Goal: Task Accomplishment & Management: Manage account settings

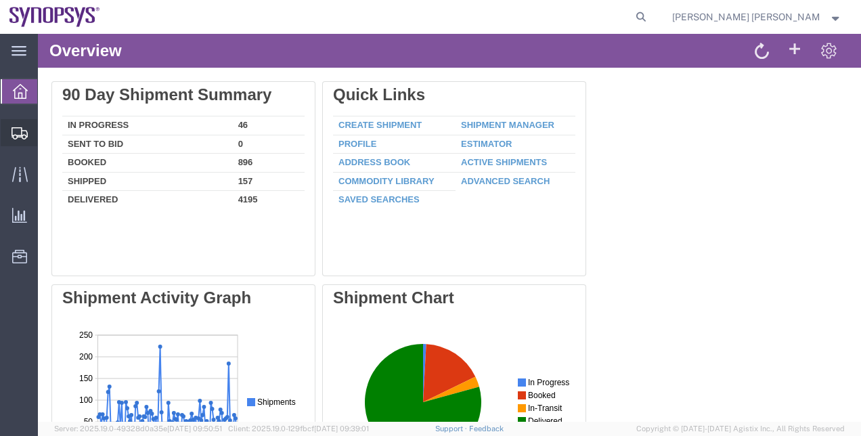
click at [0, 0] on span "Shipment Manager" at bounding box center [0, 0] width 0 height 0
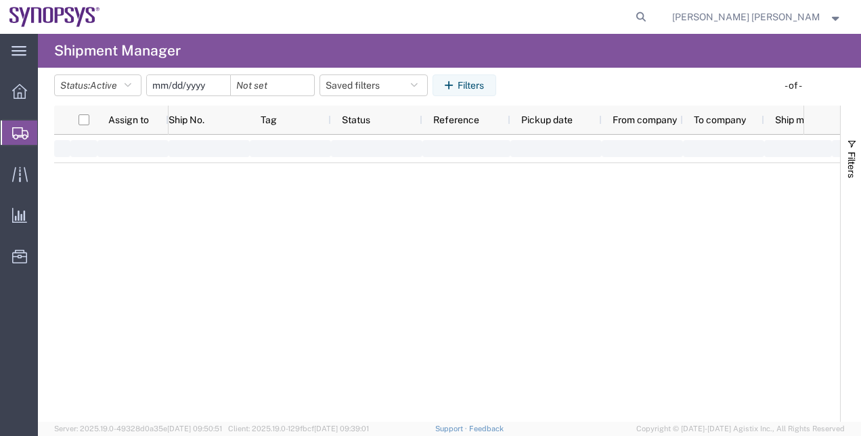
click at [0, 0] on span "Shipment Manager" at bounding box center [0, 0] width 0 height 0
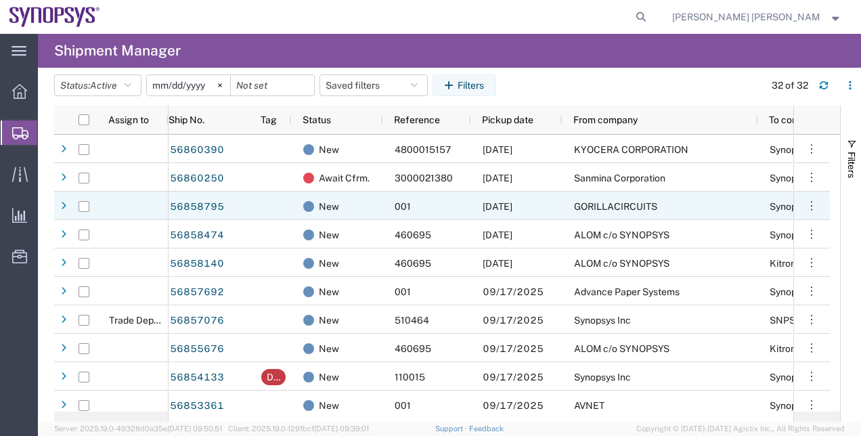
scroll to position [274, 0]
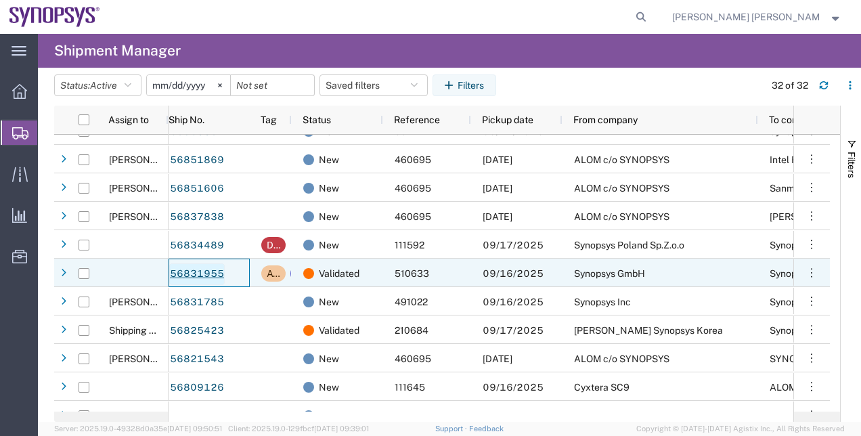
click at [206, 274] on link "56831955" at bounding box center [197, 274] width 56 height 22
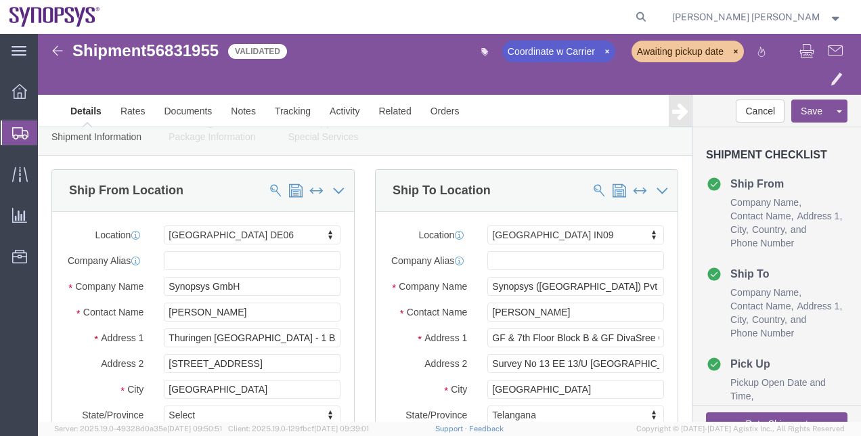
select select "63098"
select select "63126"
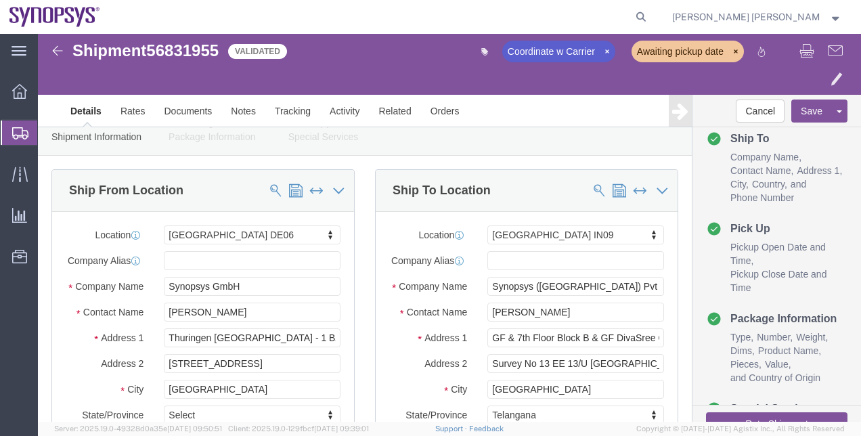
scroll to position [141, 0]
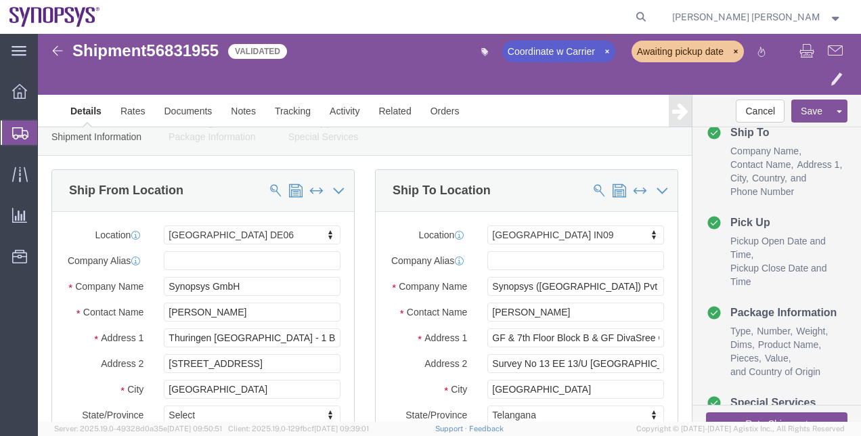
click button "Rate Shipment"
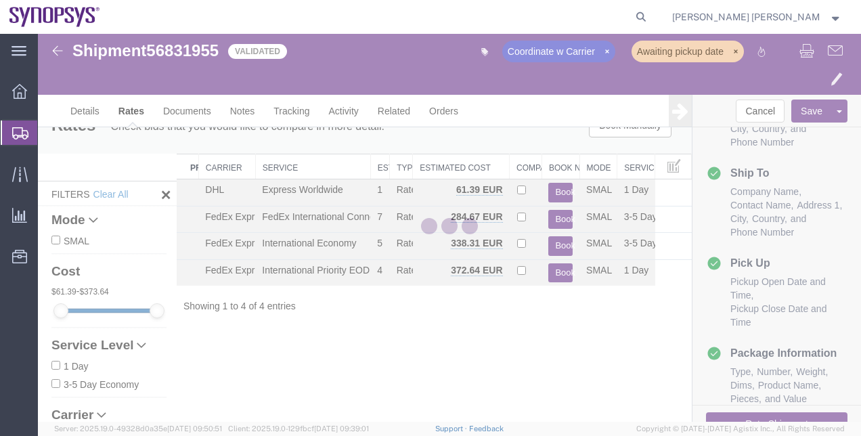
scroll to position [129, 0]
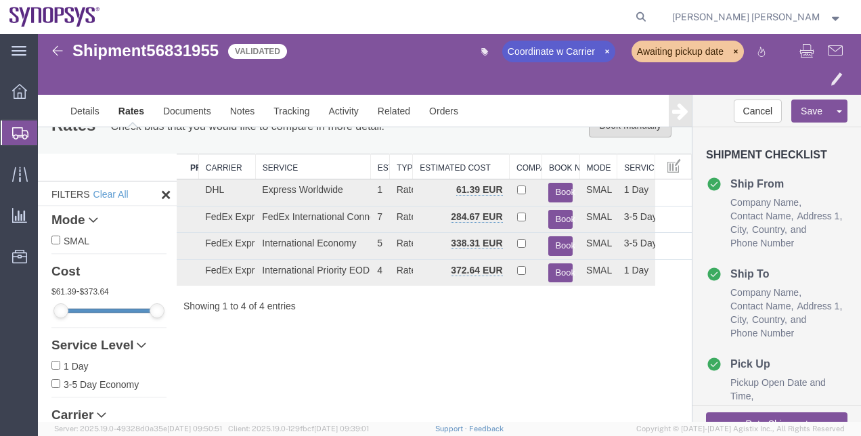
click at [617, 133] on button "Book Manually" at bounding box center [630, 125] width 83 height 24
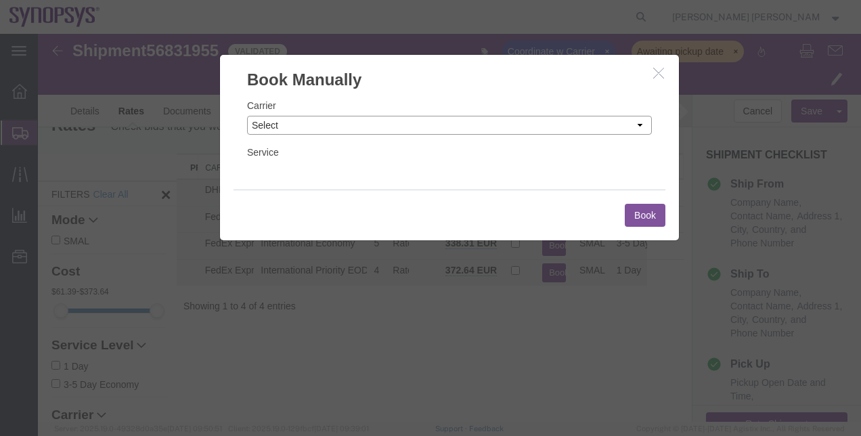
click at [343, 127] on select "Select Add New Carrier (and default service) AIT Worldwide Alfaloc DHL FedEx Ex…" at bounding box center [449, 125] width 405 height 19
select select "78"
click at [247, 116] on select "Select Add New Carrier (and default service) AIT Worldwide Alfaloc DHL FedEx Ex…" at bounding box center [449, 125] width 405 height 19
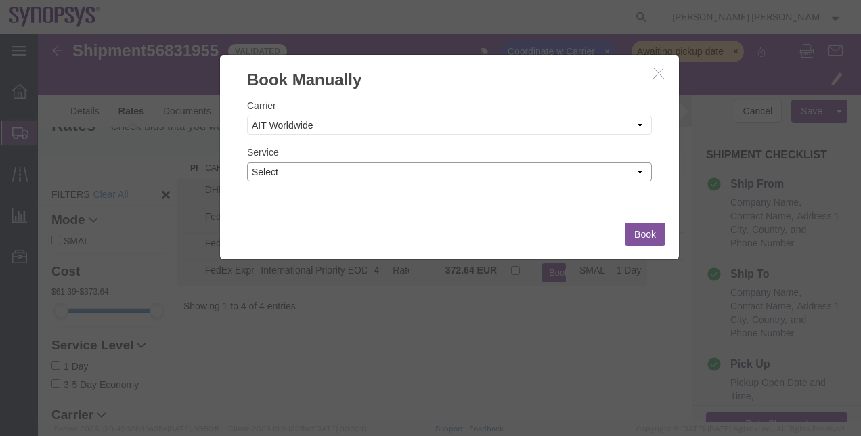
drag, startPoint x: 365, startPoint y: 198, endPoint x: 328, endPoint y: 162, distance: 50.8
click at [328, 162] on select "Select 2 Day 3 - 5 Day 3 Day Ambient Temperature Broker Charter Aircraft Servic…" at bounding box center [449, 171] width 405 height 19
select select "37622"
click at [247, 162] on select "Select 2 Day 3 - 5 Day 3 Day Ambient Temperature Broker Charter Aircraft Servic…" at bounding box center [449, 171] width 405 height 19
click at [639, 232] on button "Book" at bounding box center [645, 234] width 41 height 23
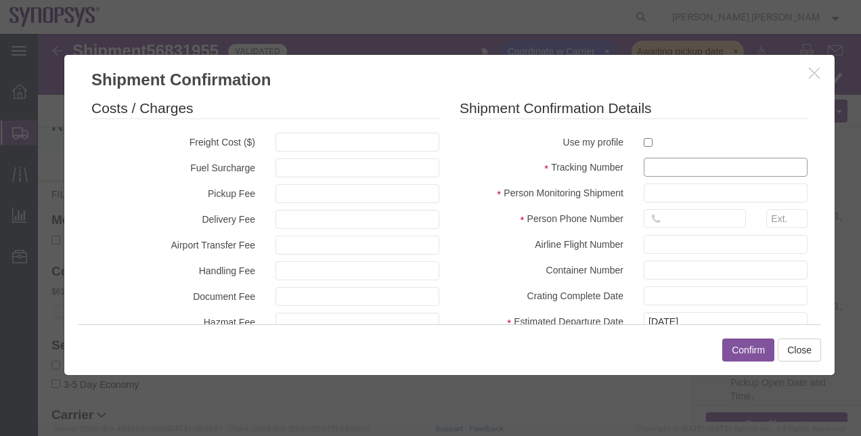
click at [644, 165] on input "text" at bounding box center [726, 167] width 164 height 19
paste input "020-25122521"
type input "020-25122521"
click at [644, 141] on label at bounding box center [726, 142] width 164 height 18
click at [644, 141] on input "checkbox" at bounding box center [648, 142] width 9 height 9
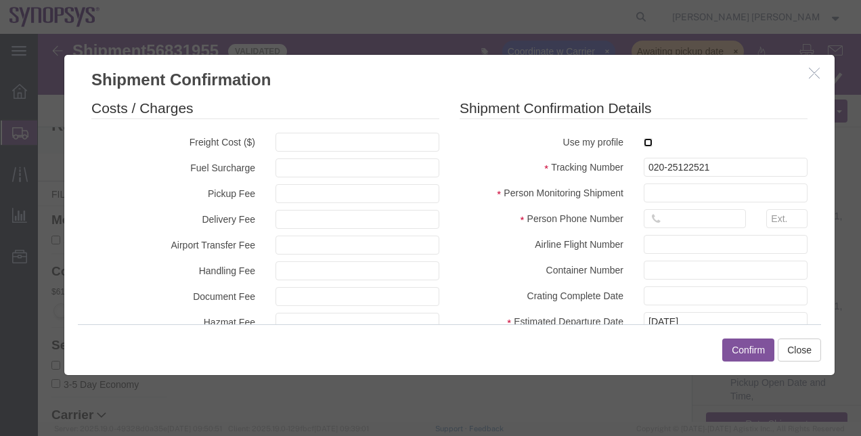
checkbox input "true"
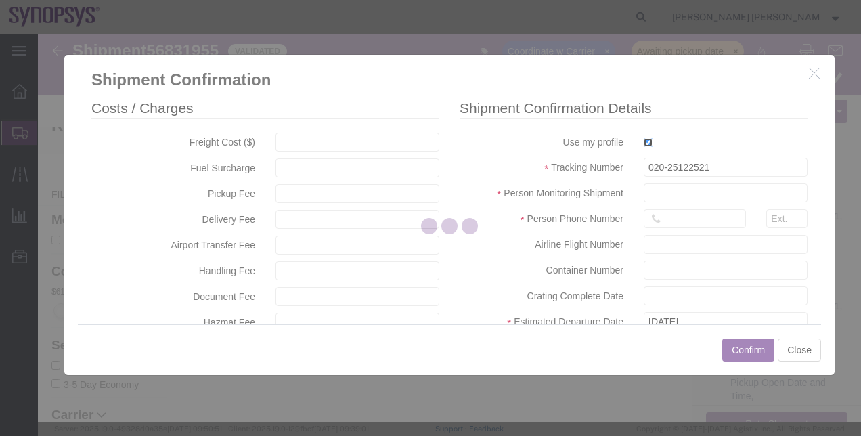
type input "[PERSON_NAME] [PERSON_NAME]"
type input "00351211251025"
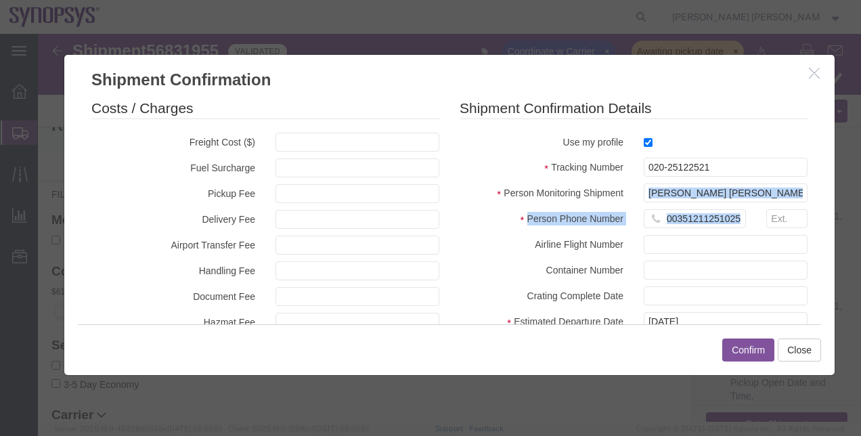
drag, startPoint x: 816, startPoint y: 190, endPoint x: 816, endPoint y: 214, distance: 23.7
click at [816, 214] on div "Costs / Charges Freight Cost ($) Fuel Surcharge Pickup Fee Delivery Fee Airport…" at bounding box center [449, 207] width 770 height 233
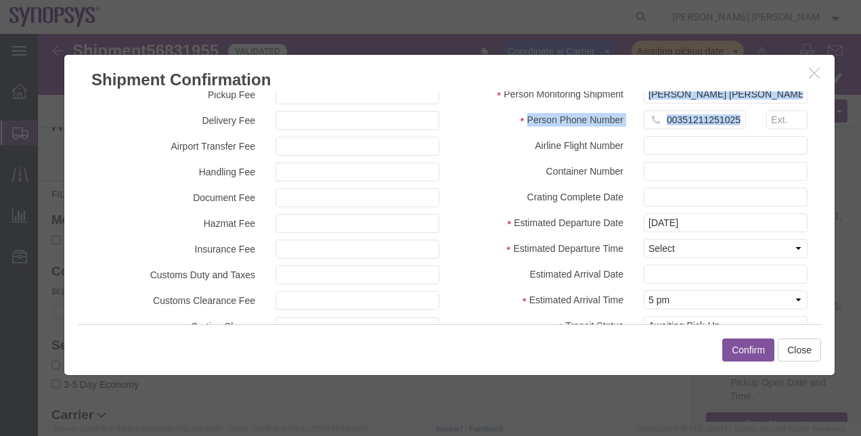
scroll to position [102, 0]
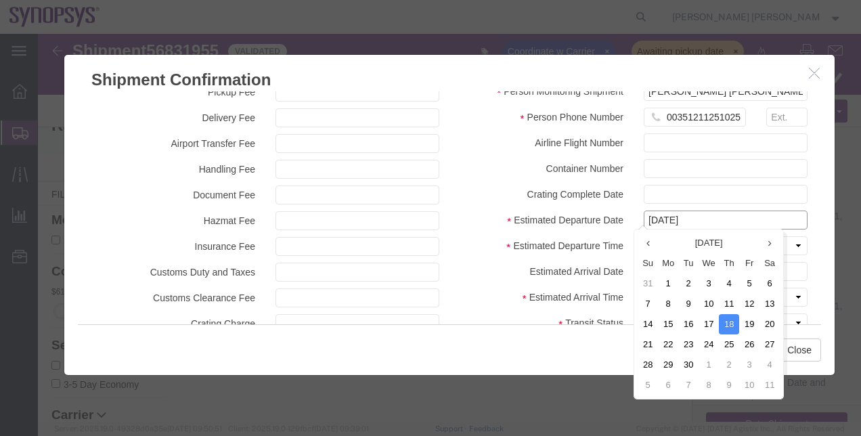
click at [716, 223] on input "[DATE]" at bounding box center [726, 220] width 164 height 19
click at [653, 343] on td "21" at bounding box center [648, 344] width 20 height 20
type input "[DATE]"
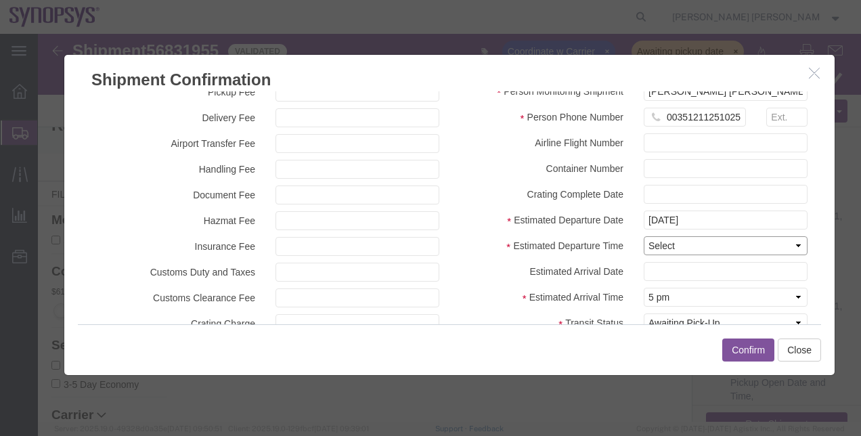
click at [666, 242] on select "Select Midnight 1 am 2 am 3 am 4 am 5 am 6 am 7 am 8 am 9 am 10 am 11 am 12 Noo…" at bounding box center [726, 245] width 164 height 19
select select "1300"
click at [644, 236] on select "Select Midnight 1 am 2 am 3 am 4 am 5 am 6 am 7 am 8 am 9 am 10 am 11 am 12 Noo…" at bounding box center [726, 245] width 164 height 19
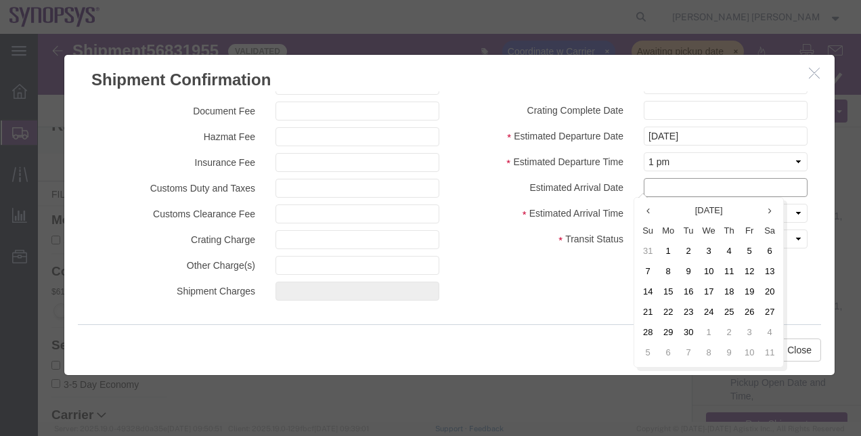
click at [682, 183] on input "text" at bounding box center [726, 187] width 164 height 19
click at [674, 311] on td "22" at bounding box center [668, 313] width 20 height 20
type input "[DATE]"
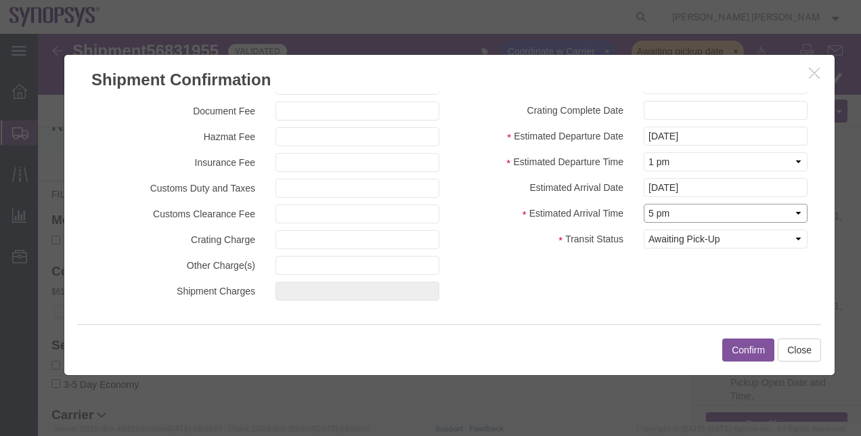
click at [672, 218] on select "Select Midnight 1 am 2 am 3 am 4 am 5 am 6 am 7 am 8 am 9 am 10 am 11 am 12 Noo…" at bounding box center [726, 213] width 164 height 19
select select "0100"
click at [644, 204] on select "Select Midnight 1 am 2 am 3 am 4 am 5 am 6 am 7 am 8 am 9 am 10 am 11 am 12 Noo…" at bounding box center [726, 213] width 164 height 19
click at [737, 352] on button "Confirm" at bounding box center [748, 349] width 52 height 23
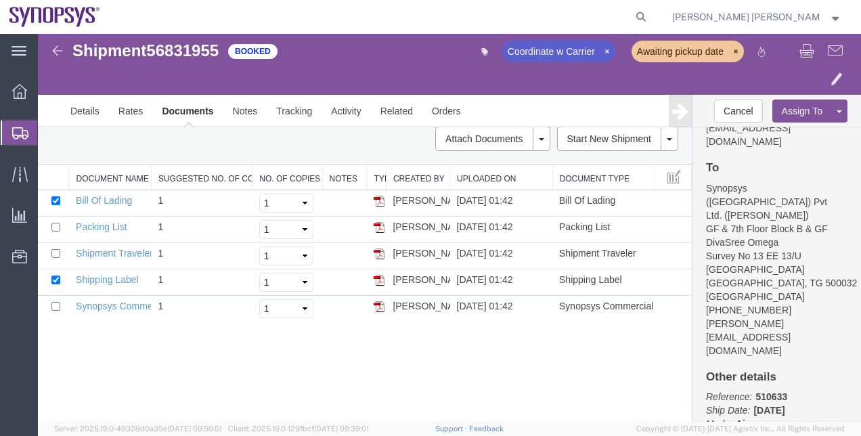
scroll to position [333, 0]
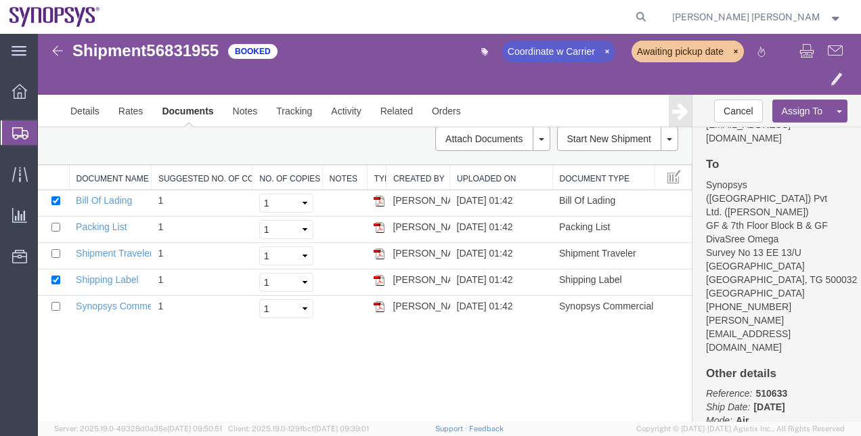
click at [608, 53] on icon "button" at bounding box center [607, 51] width 8 height 9
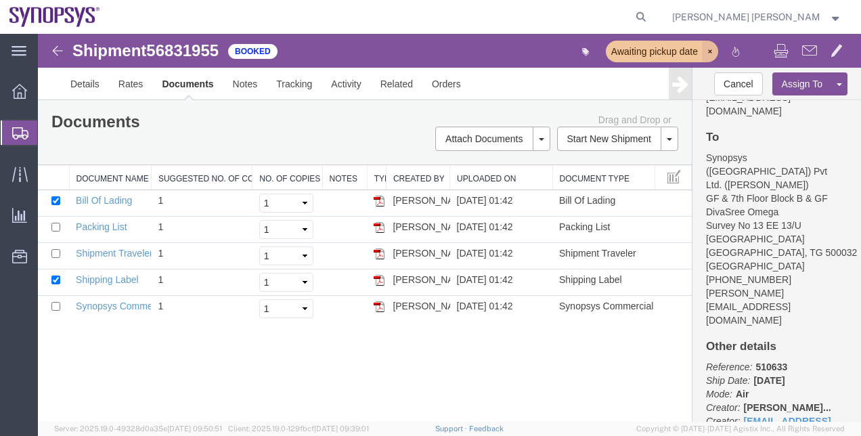
click at [709, 56] on icon "button" at bounding box center [710, 51] width 8 height 9
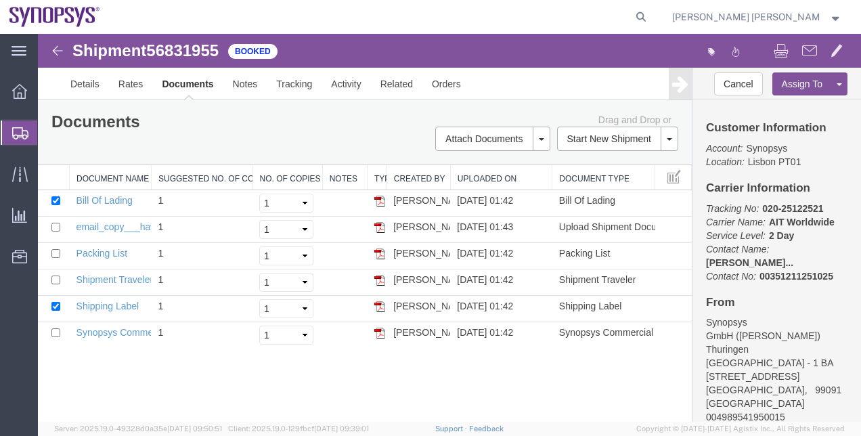
click at [0, 0] on span "Shipment Manager" at bounding box center [0, 0] width 0 height 0
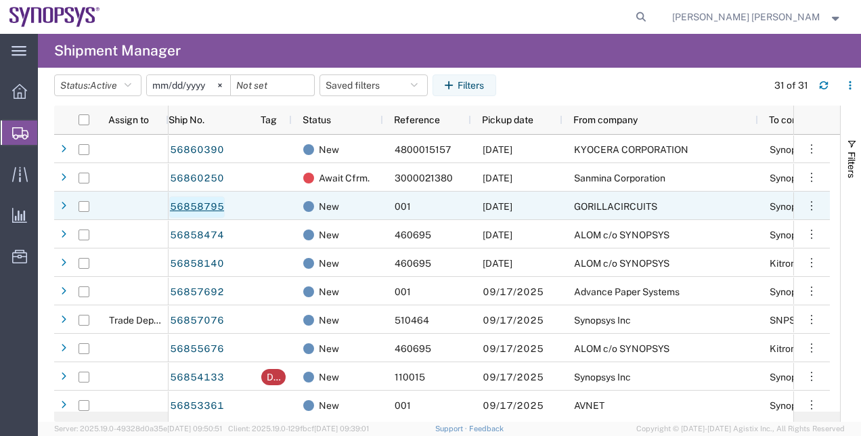
click at [199, 203] on link "56858795" at bounding box center [197, 207] width 56 height 22
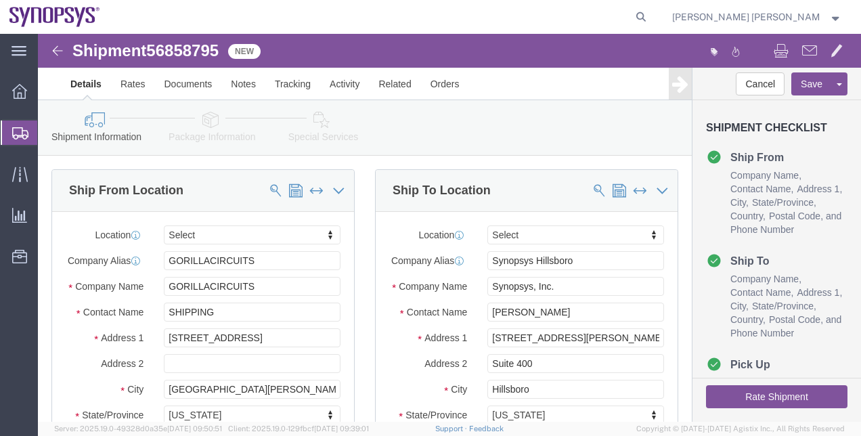
select select
click at [0, 0] on span "Shipment Manager" at bounding box center [0, 0] width 0 height 0
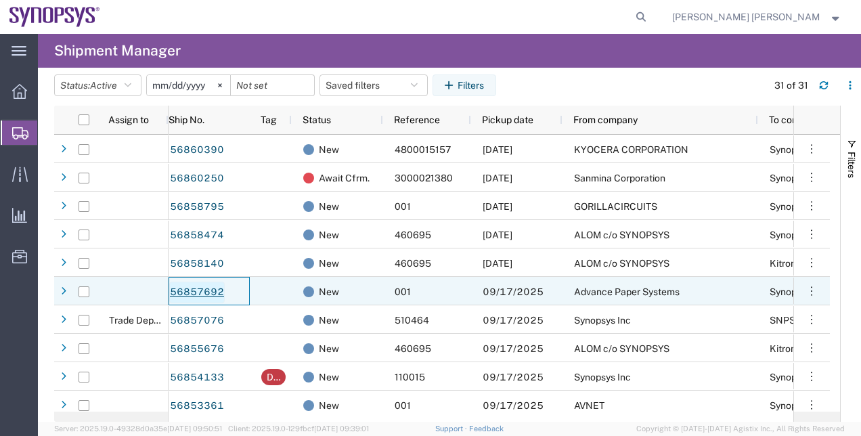
click at [213, 282] on link "56857692" at bounding box center [197, 293] width 56 height 22
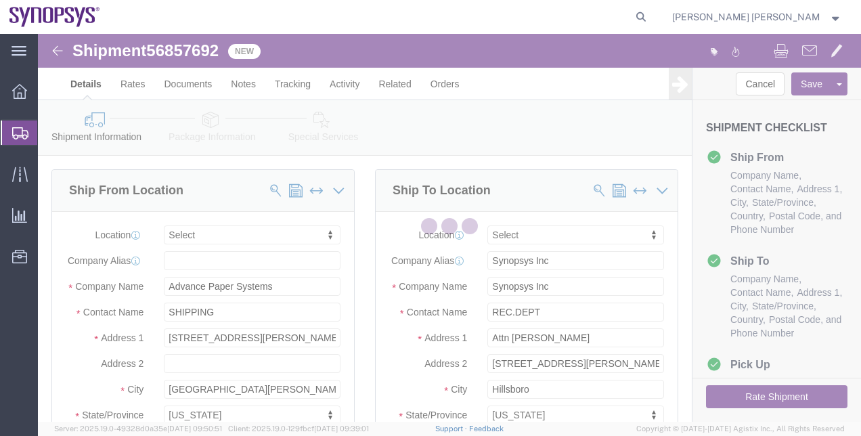
select select
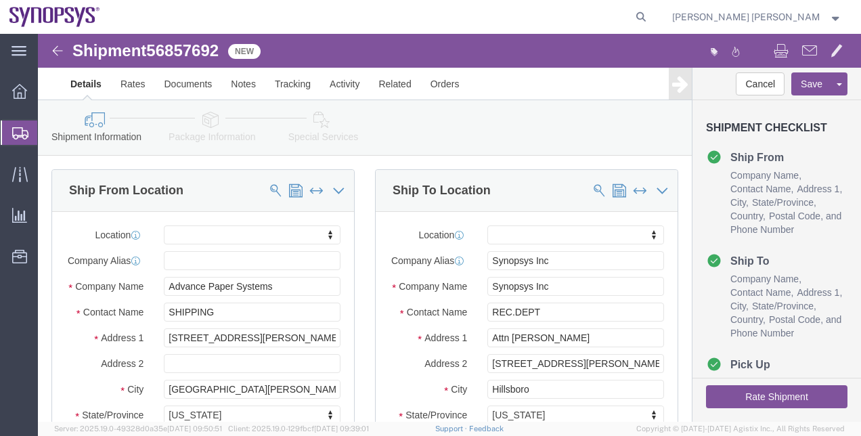
click at [0, 0] on span "Shipment Manager" at bounding box center [0, 0] width 0 height 0
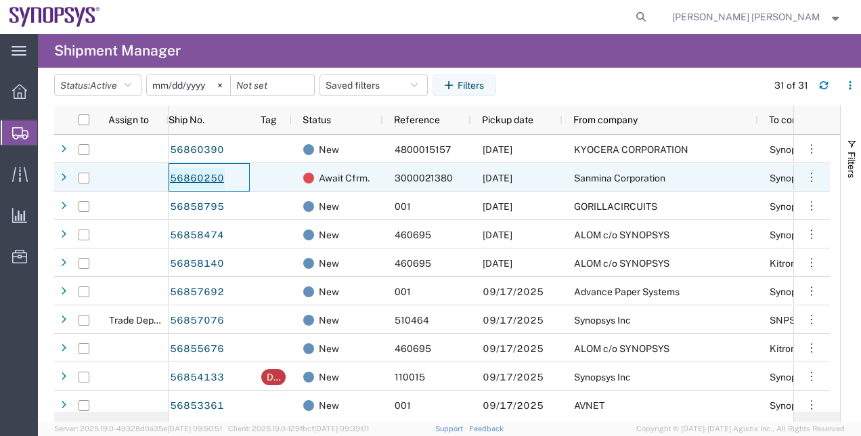
click at [221, 178] on link "56860250" at bounding box center [197, 179] width 56 height 22
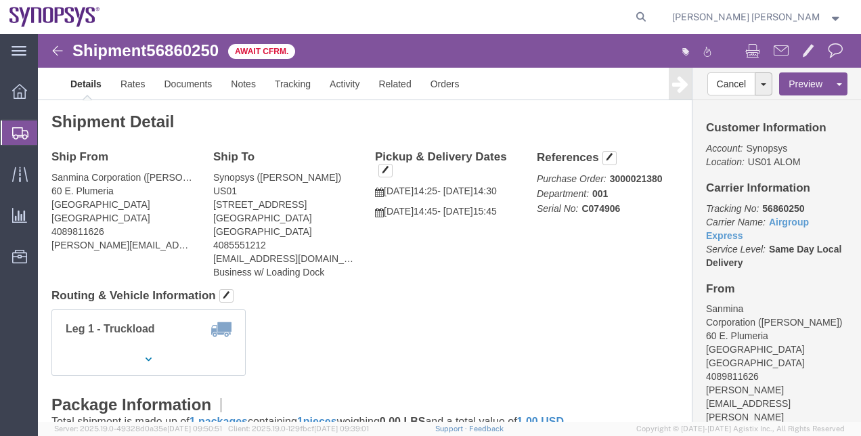
click at [0, 0] on span "Shipment Manager" at bounding box center [0, 0] width 0 height 0
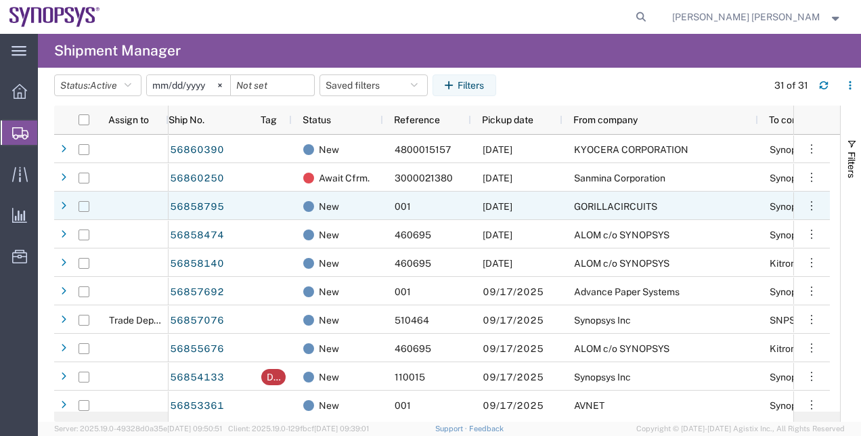
click at [84, 209] on input "Press Space to toggle row selection (unchecked)" at bounding box center [84, 206] width 11 height 11
checkbox input "true"
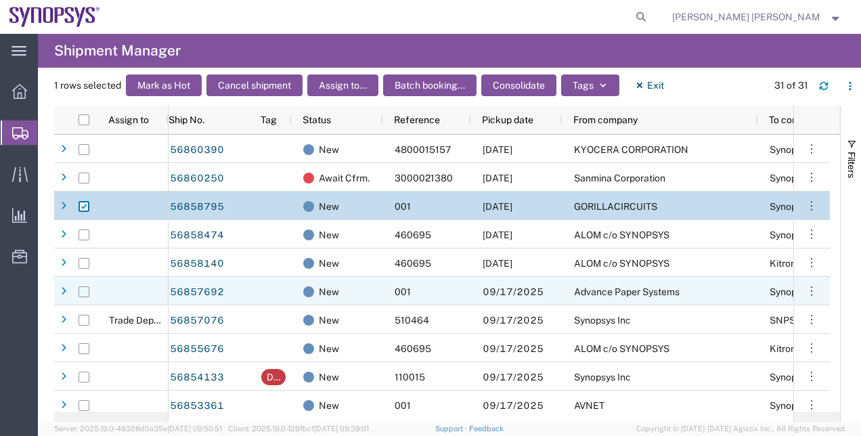
click at [85, 290] on input "Press Space to toggle row selection (unchecked)" at bounding box center [84, 291] width 11 height 11
checkbox input "true"
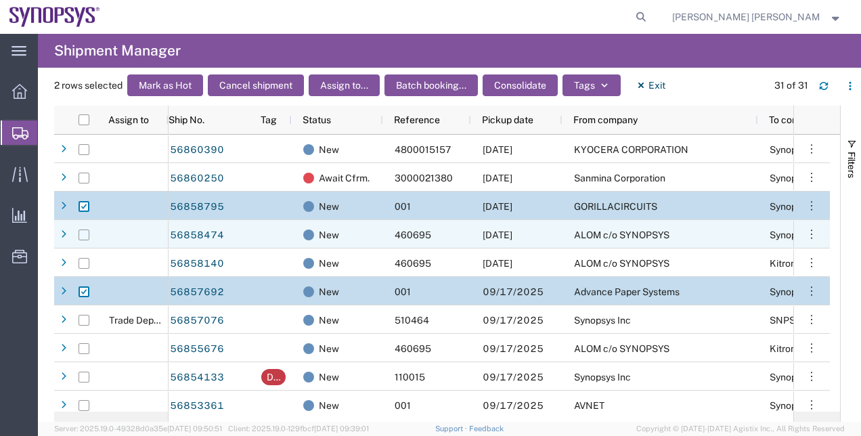
click at [83, 234] on input "Press Space to toggle row selection (unchecked)" at bounding box center [84, 235] width 11 height 11
checkbox input "true"
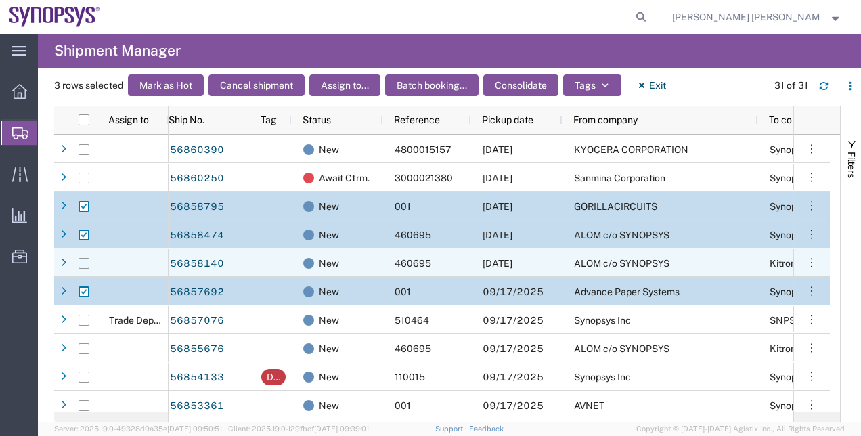
click at [83, 261] on input "Press Space to toggle row selection (unchecked)" at bounding box center [84, 263] width 11 height 11
checkbox input "true"
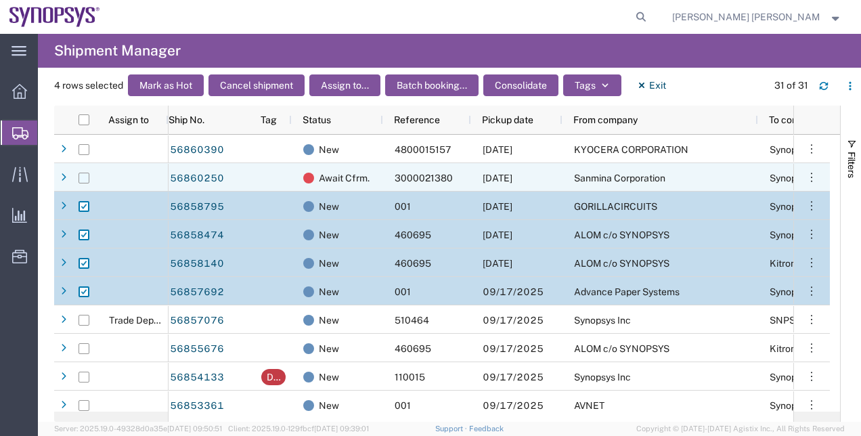
click at [81, 173] on input "Press Space to toggle row selection (unchecked)" at bounding box center [84, 178] width 11 height 11
checkbox input "true"
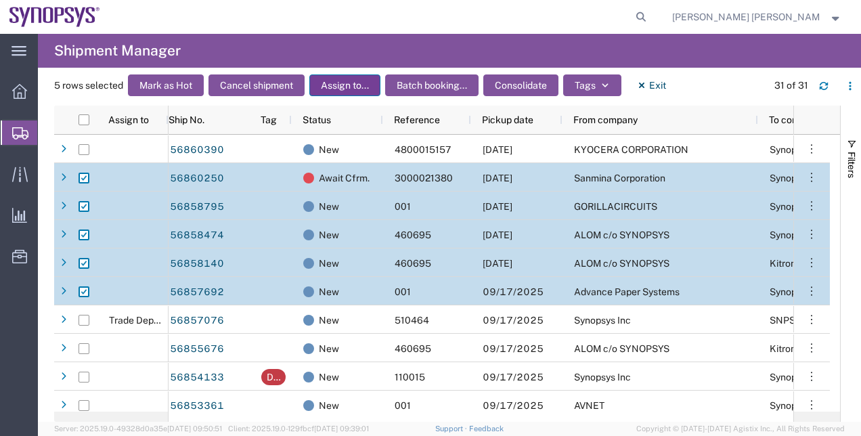
click at [337, 79] on button "Assign to..." at bounding box center [344, 85] width 71 height 22
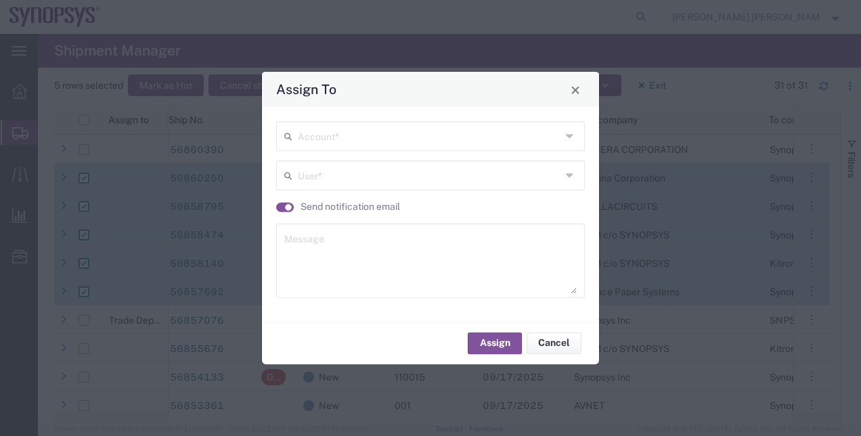
click at [391, 135] on input "text" at bounding box center [429, 135] width 263 height 24
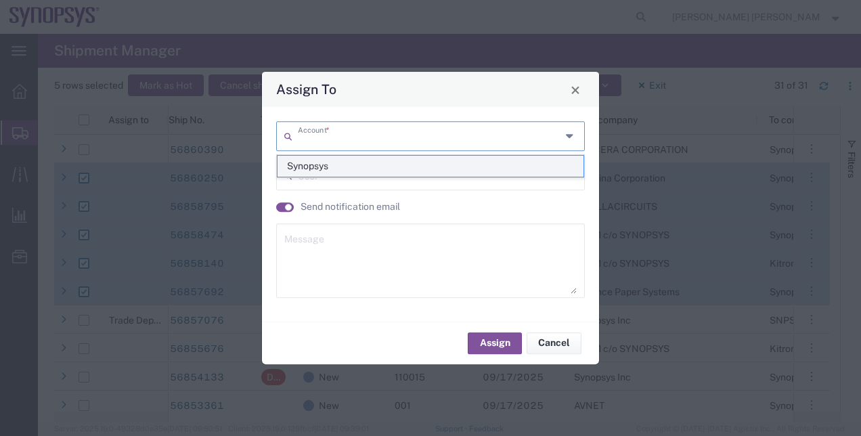
click at [379, 167] on span "Synopsys" at bounding box center [431, 166] width 307 height 21
type input "Synopsys"
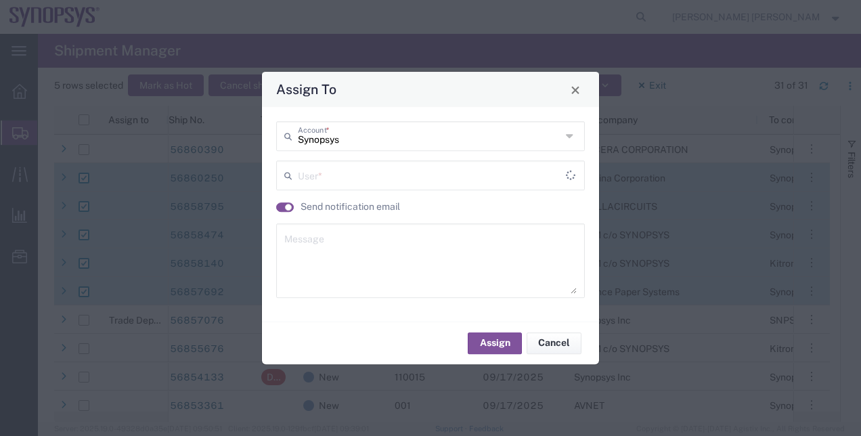
click at [365, 169] on input "text" at bounding box center [432, 174] width 268 height 24
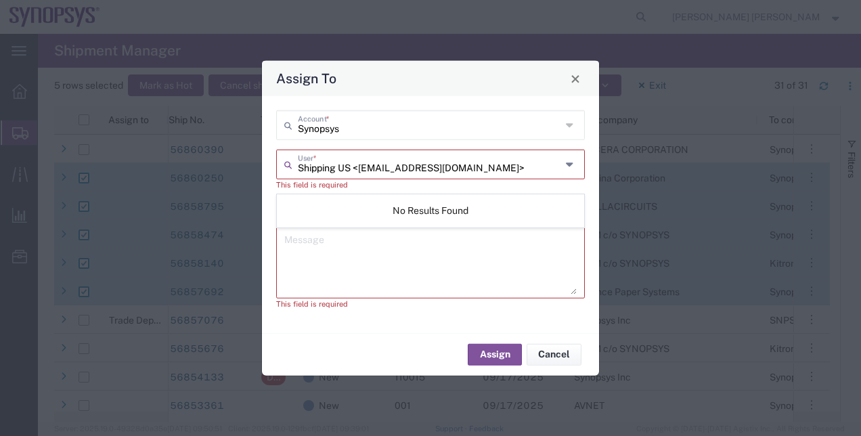
drag, startPoint x: 490, startPoint y: 167, endPoint x: 355, endPoint y: 165, distance: 135.4
click at [355, 165] on input "Shipping US <[EMAIL_ADDRESS][DOMAIN_NAME]>" at bounding box center [429, 164] width 263 height 24
click at [574, 172] on icon at bounding box center [571, 165] width 11 height 22
click at [571, 161] on icon at bounding box center [571, 165] width 11 height 22
type input "S"
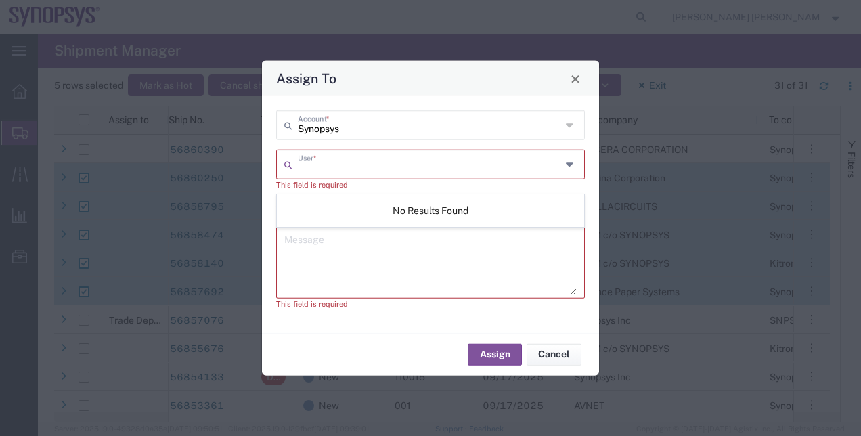
click at [594, 200] on div "Synopsys Account * User * This field is required Send notification email Messag…" at bounding box center [430, 214] width 337 height 237
click at [524, 240] on textarea at bounding box center [430, 260] width 292 height 66
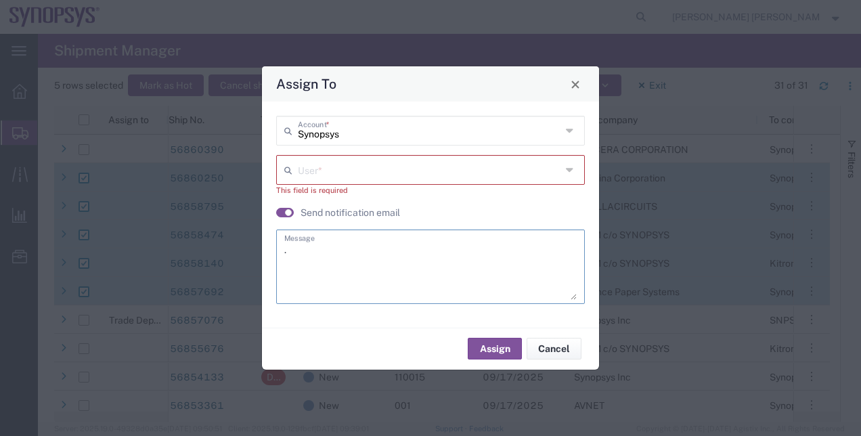
type textarea "."
click at [529, 163] on input "text" at bounding box center [429, 169] width 263 height 24
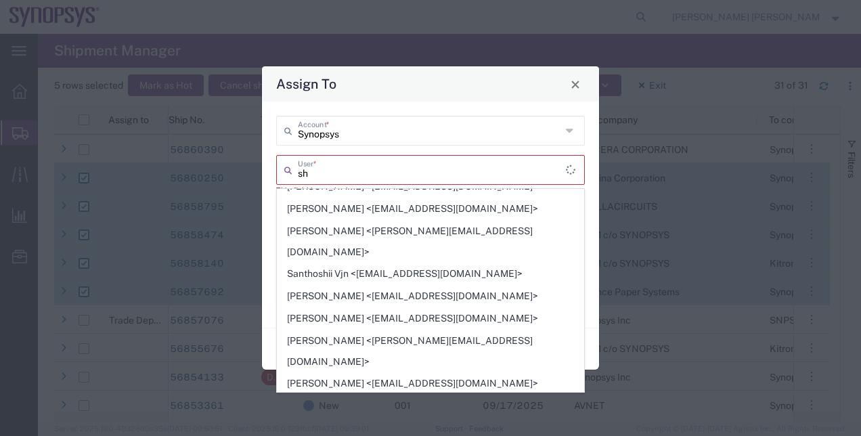
scroll to position [1271, 0]
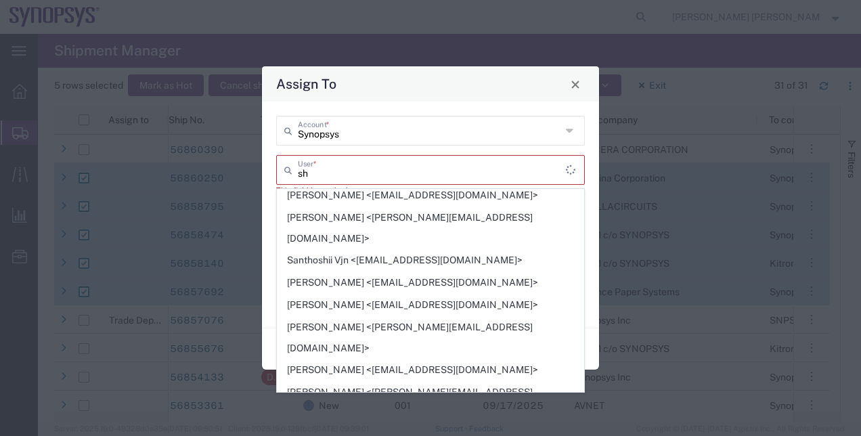
type input "Shipping US <[EMAIL_ADDRESS][DOMAIN_NAME]>"
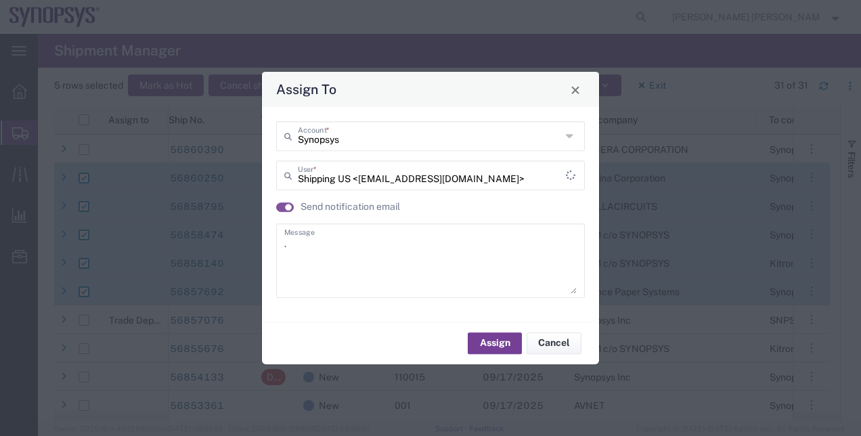
click at [501, 342] on button "Assign" at bounding box center [495, 343] width 54 height 22
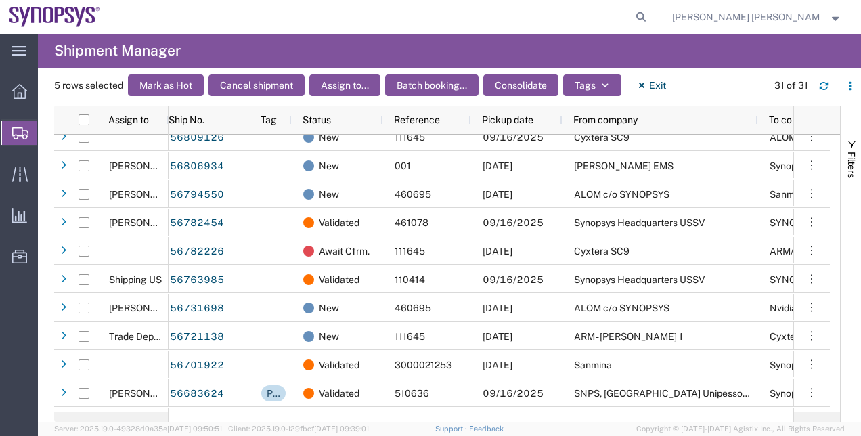
scroll to position [604, 0]
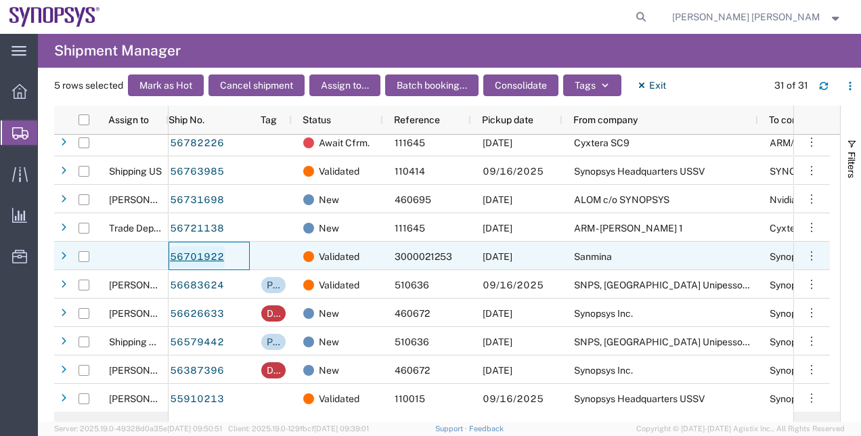
click at [217, 250] on link "56701922" at bounding box center [197, 257] width 56 height 22
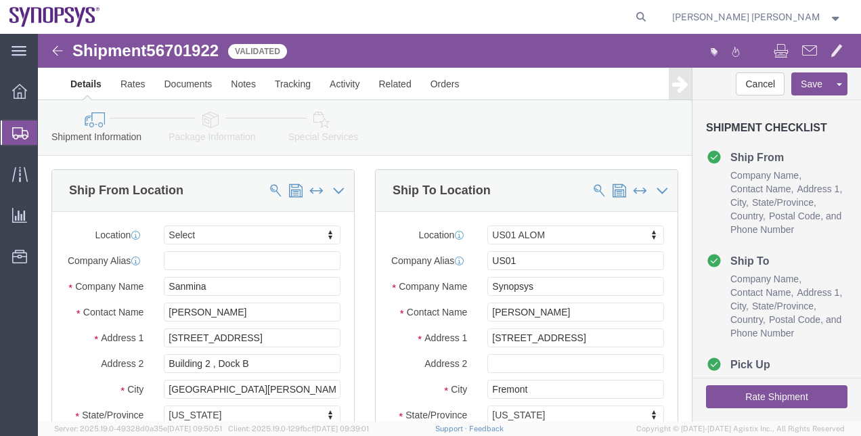
select select
select select "65511"
click at [0, 0] on span "Shipment Manager" at bounding box center [0, 0] width 0 height 0
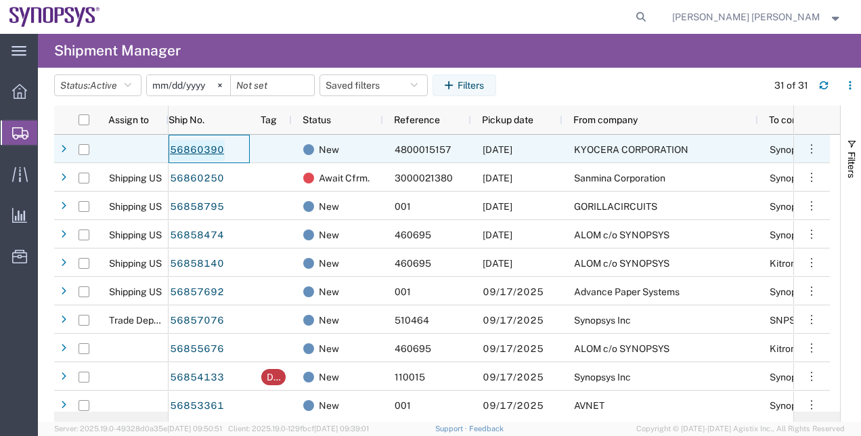
click at [211, 152] on link "56860390" at bounding box center [197, 150] width 56 height 22
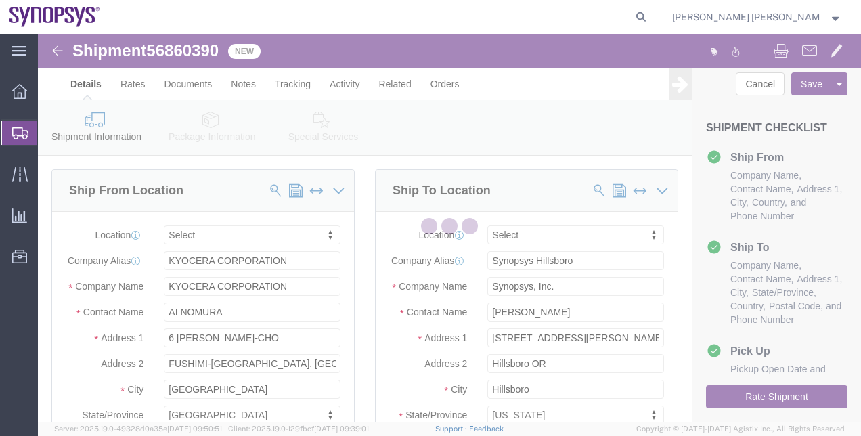
select select
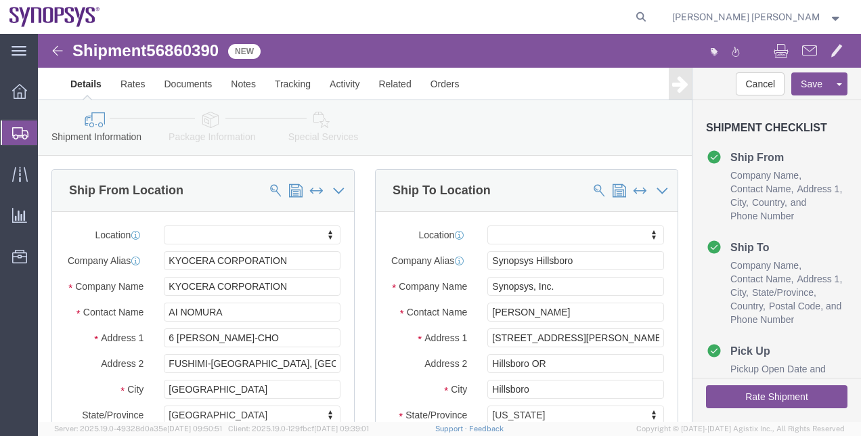
click at [0, 0] on span "Shipment Manager" at bounding box center [0, 0] width 0 height 0
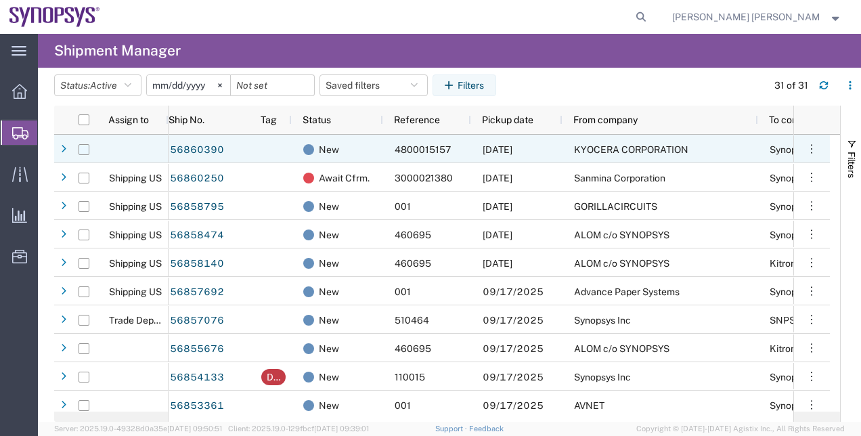
click at [83, 152] on input "Press Space to toggle row selection (unchecked)" at bounding box center [84, 149] width 11 height 11
checkbox input "true"
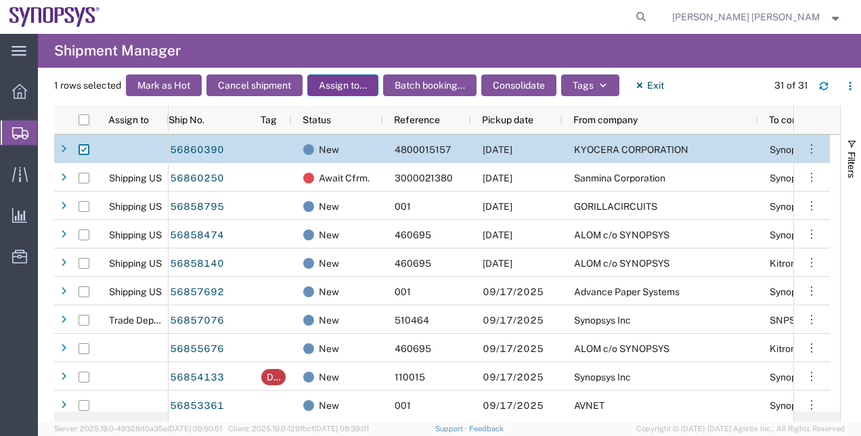
click at [359, 91] on button "Assign to..." at bounding box center [342, 85] width 71 height 22
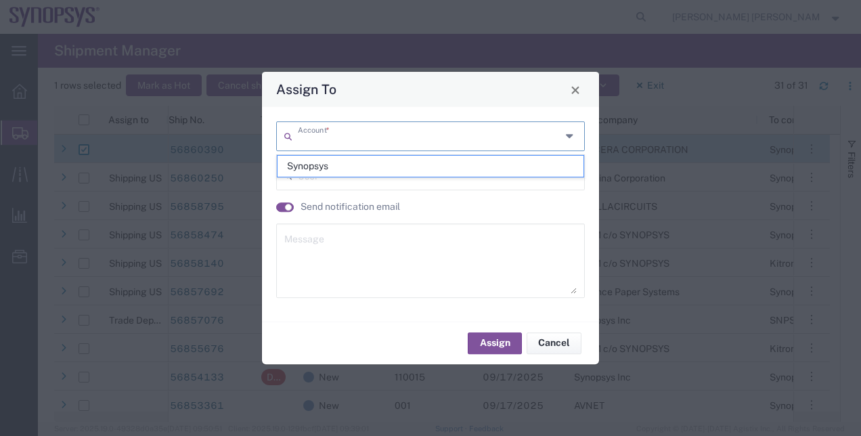
click at [428, 134] on input "text" at bounding box center [429, 135] width 263 height 24
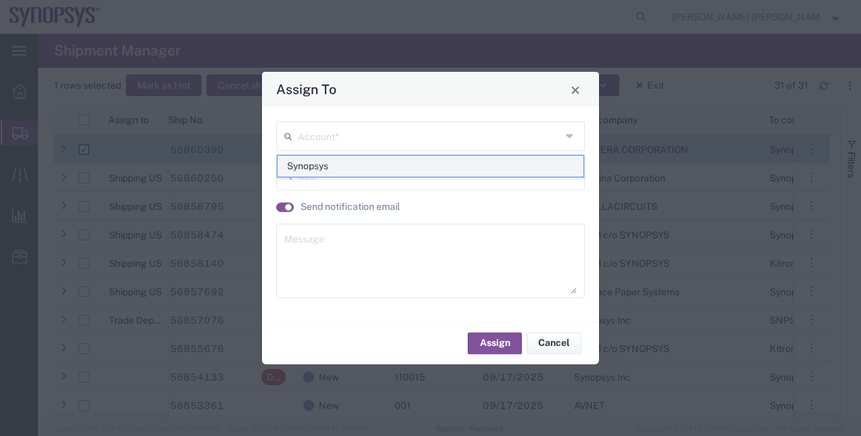
click at [412, 158] on span "Synopsys" at bounding box center [431, 166] width 307 height 21
type input "Synopsys"
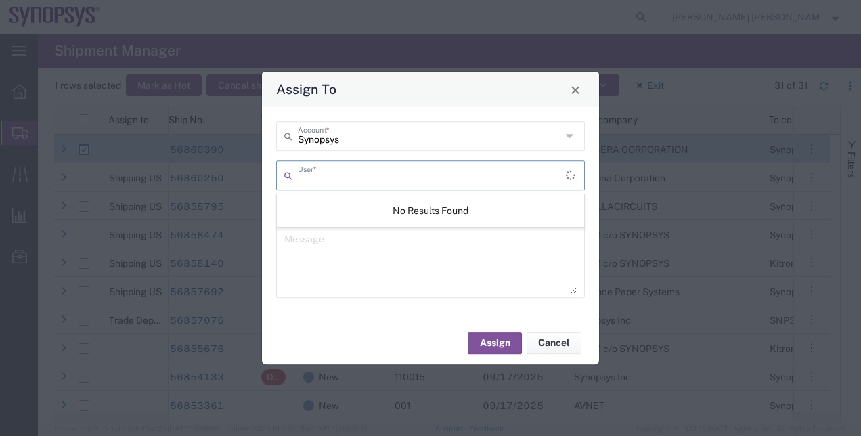
click at [403, 173] on input "text" at bounding box center [432, 174] width 268 height 24
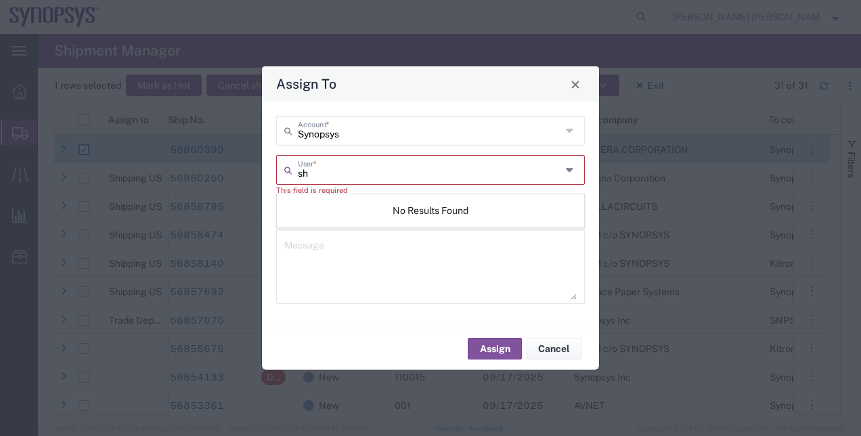
type input "s"
click at [525, 274] on textarea at bounding box center [430, 266] width 292 height 66
type textarea "."
click at [573, 169] on icon at bounding box center [571, 170] width 11 height 22
click at [593, 187] on div "Synopsys Account * User * This field is required Send notification email . Mess…" at bounding box center [430, 215] width 337 height 226
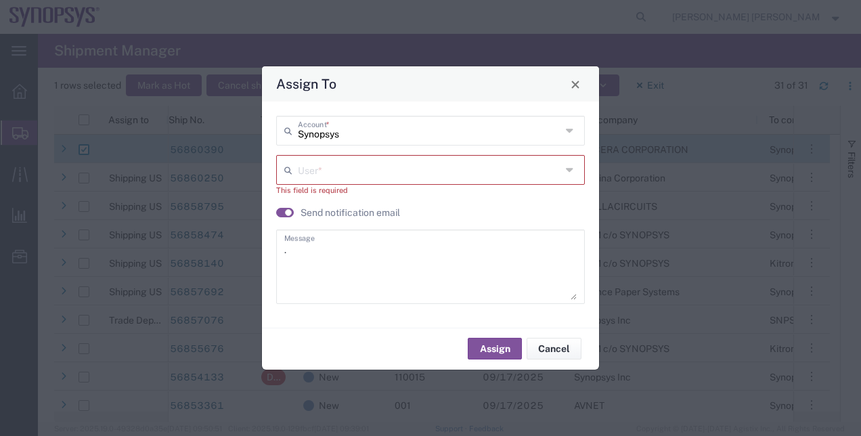
click at [569, 169] on icon at bounding box center [571, 170] width 11 height 22
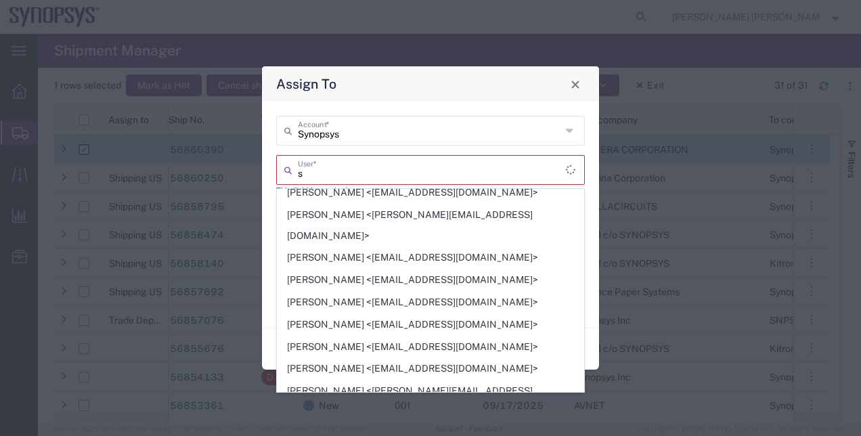
scroll to position [13738, 0]
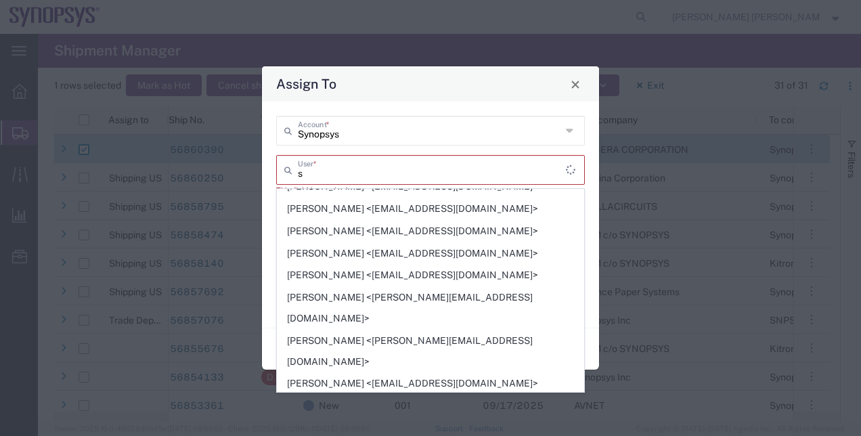
type input "Shipping APAC <[EMAIL_ADDRESS][DOMAIN_NAME]>"
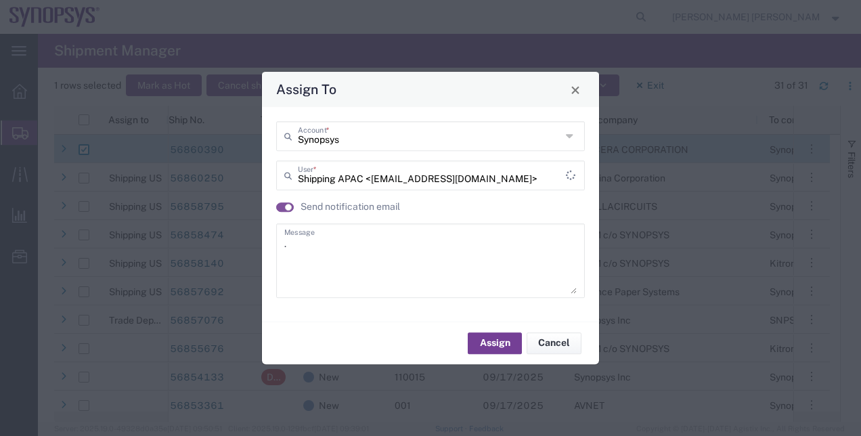
click at [506, 345] on button "Assign" at bounding box center [495, 343] width 54 height 22
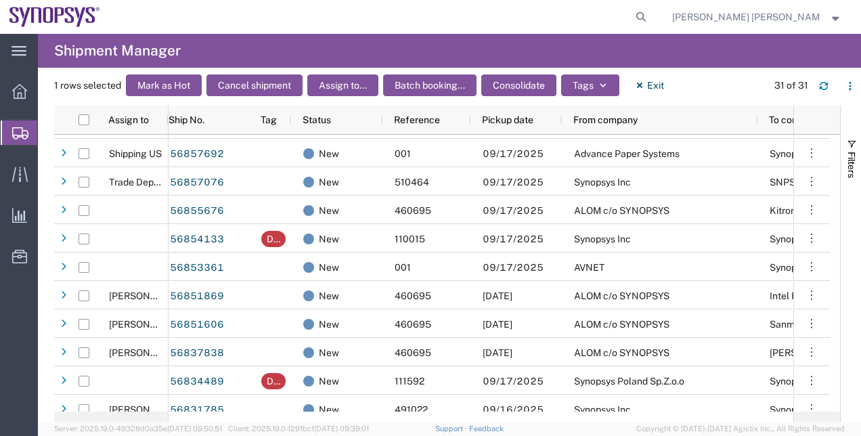
scroll to position [139, 0]
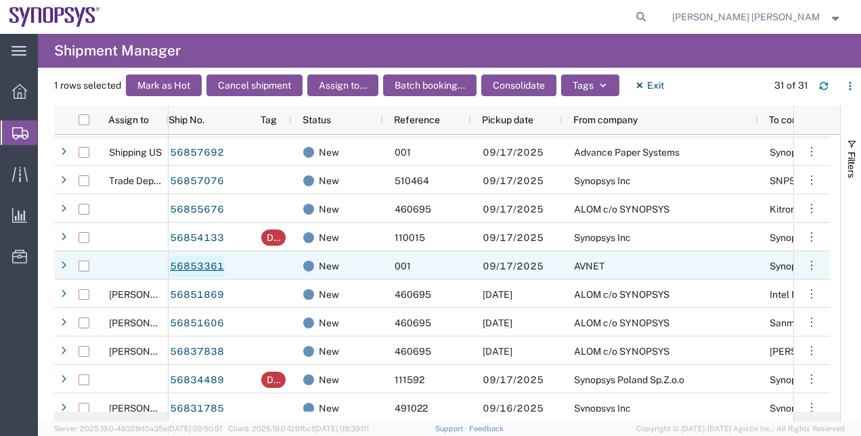
click at [218, 261] on link "56853361" at bounding box center [197, 267] width 56 height 22
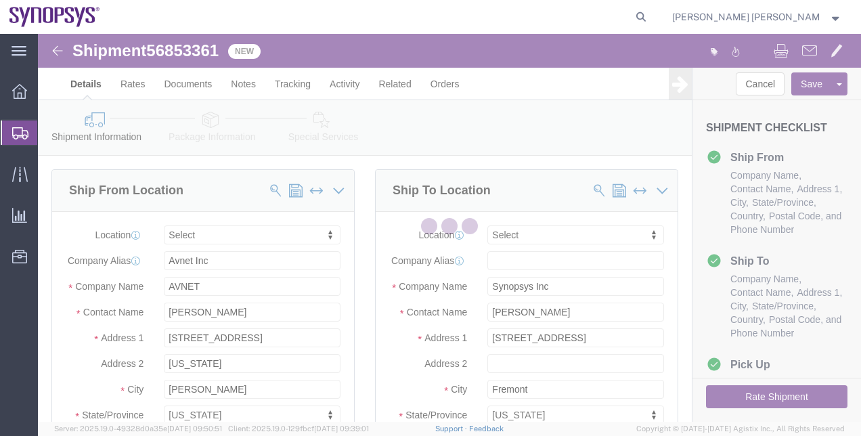
select select
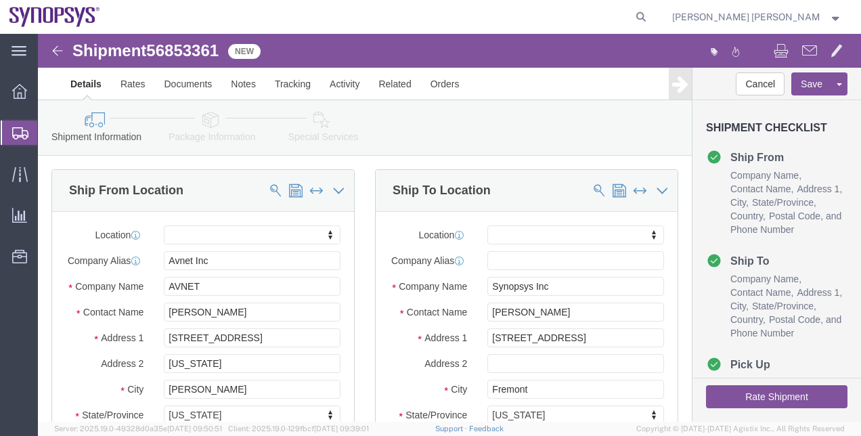
click at [0, 0] on span "Shipment Manager" at bounding box center [0, 0] width 0 height 0
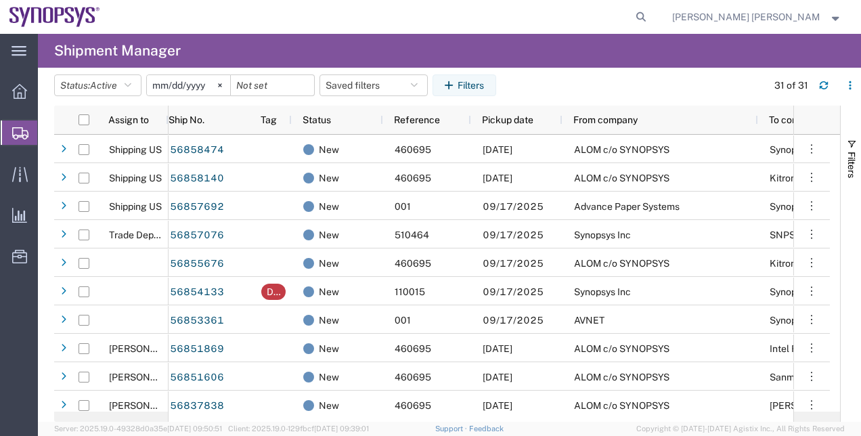
scroll to position [107, 0]
